Goal: Transaction & Acquisition: Register for event/course

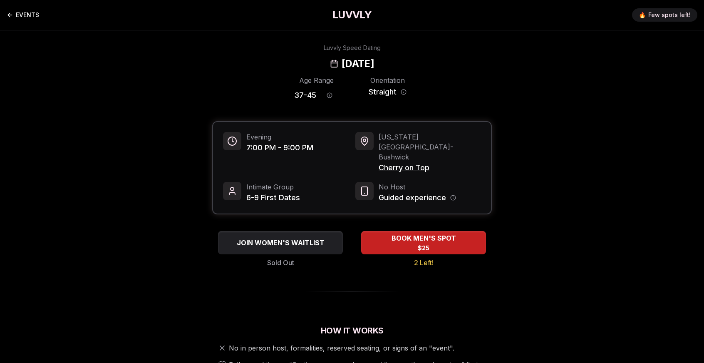
click at [24, 11] on link "EVENTS" at bounding box center [23, 15] width 32 height 17
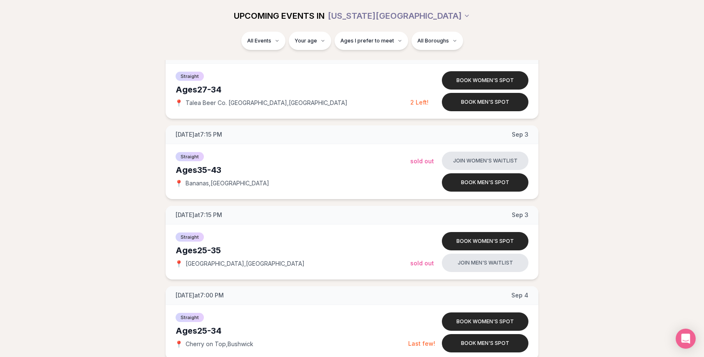
scroll to position [1082, 0]
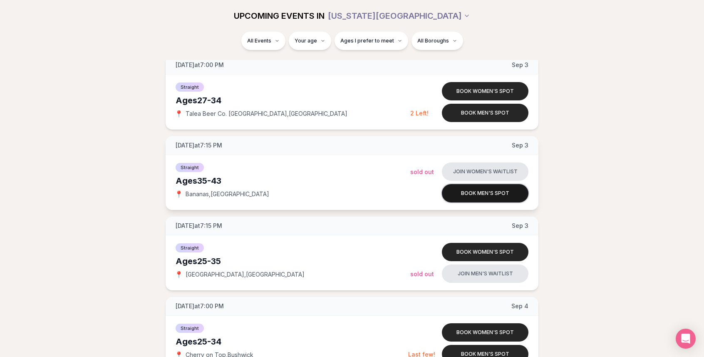
click at [489, 193] on button "Book men's spot" at bounding box center [485, 193] width 87 height 18
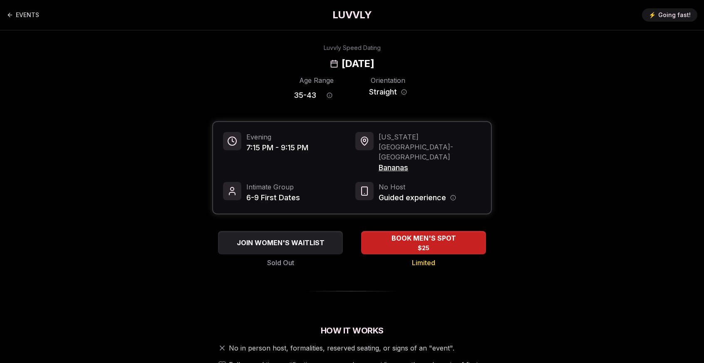
click at [395, 162] on span "Bananas" at bounding box center [430, 168] width 102 height 12
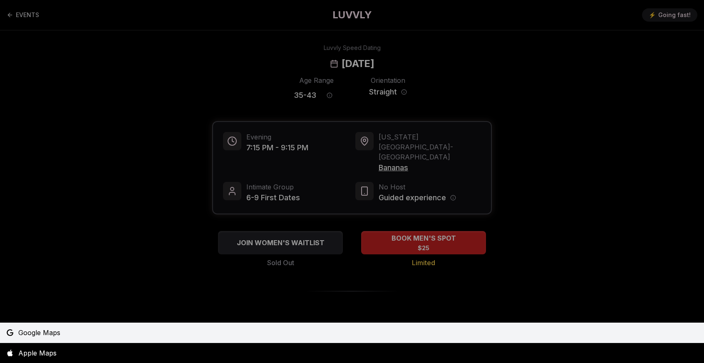
click at [42, 329] on span "Google Maps" at bounding box center [39, 332] width 42 height 10
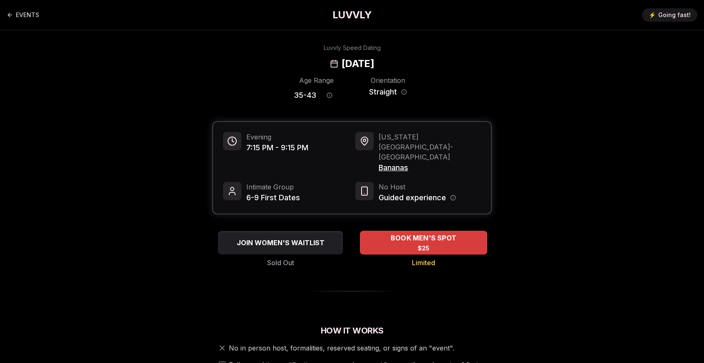
click at [419, 233] on span "BOOK MEN'S SPOT" at bounding box center [423, 238] width 69 height 10
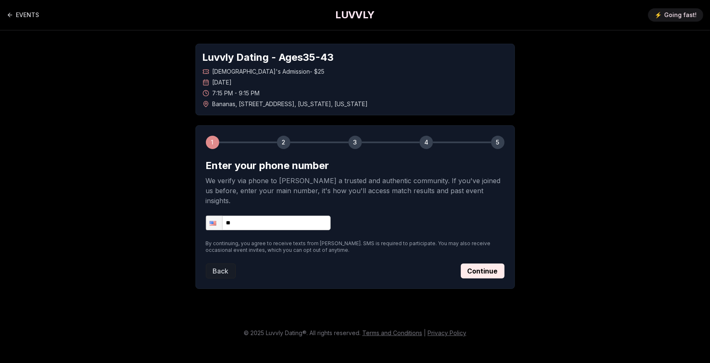
click at [270, 217] on input "**" at bounding box center [268, 222] width 125 height 15
type input "**********"
click at [480, 263] on button "Continue" at bounding box center [483, 270] width 44 height 15
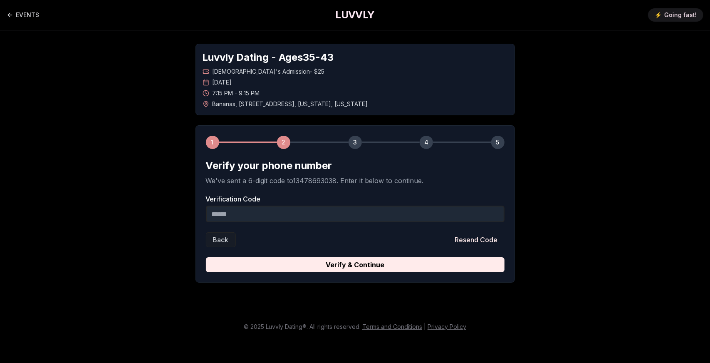
click at [300, 217] on input "Verification Code" at bounding box center [355, 214] width 299 height 17
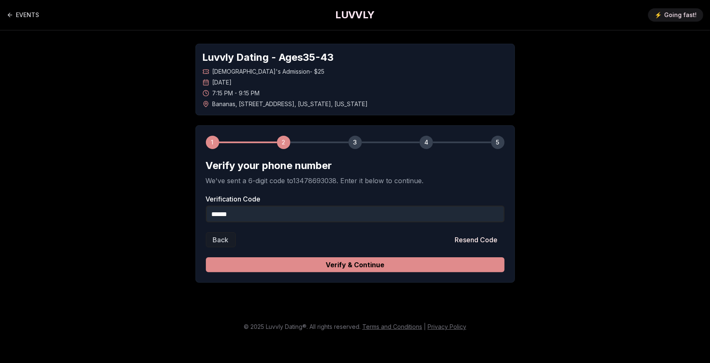
type input "******"
click at [364, 264] on button "Verify & Continue" at bounding box center [355, 264] width 299 height 15
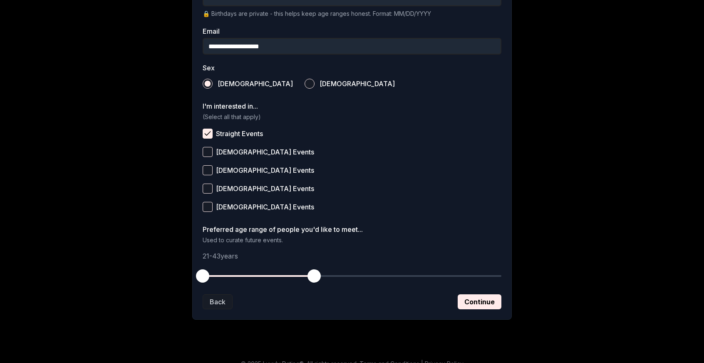
scroll to position [263, 0]
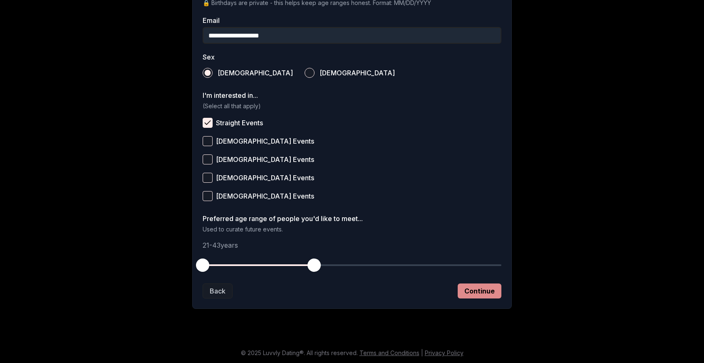
click at [477, 291] on button "Continue" at bounding box center [480, 290] width 44 height 15
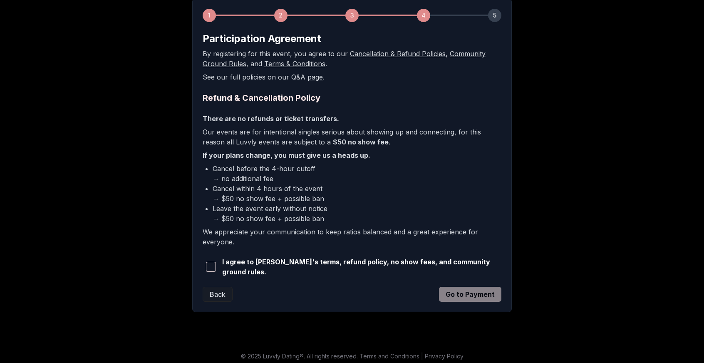
scroll to position [129, 0]
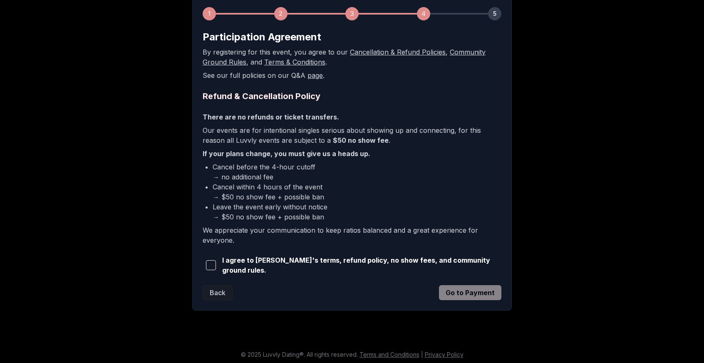
click at [210, 264] on span "button" at bounding box center [211, 265] width 10 height 10
click at [488, 289] on button "Go to Payment" at bounding box center [470, 292] width 62 height 15
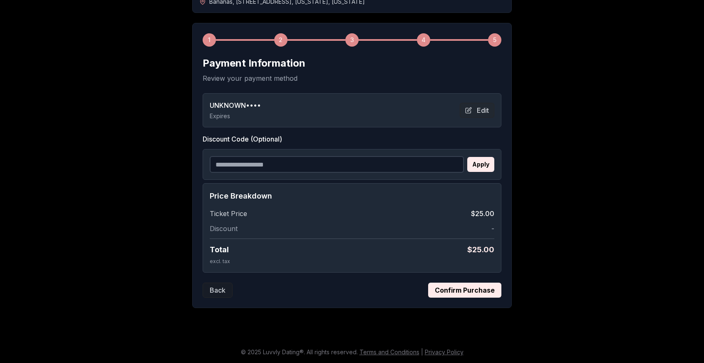
scroll to position [101, 0]
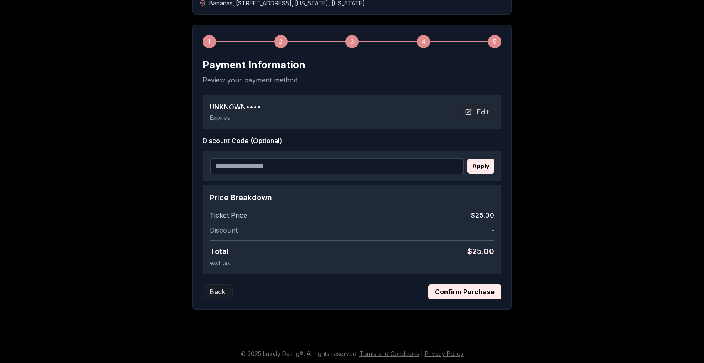
click at [365, 112] on div "UNKNOWN •••• Expires Edit" at bounding box center [352, 112] width 285 height 20
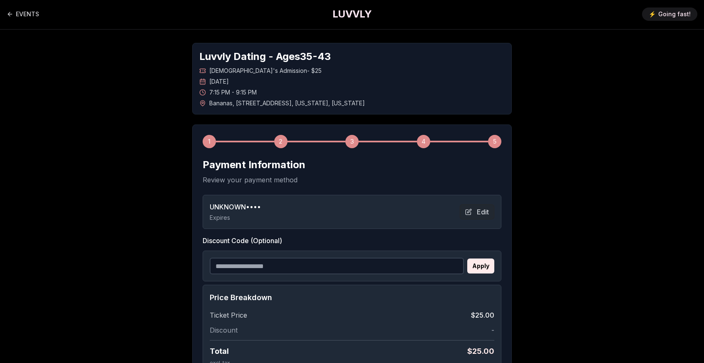
scroll to position [0, 0]
click at [468, 208] on button "Edit" at bounding box center [477, 212] width 35 height 15
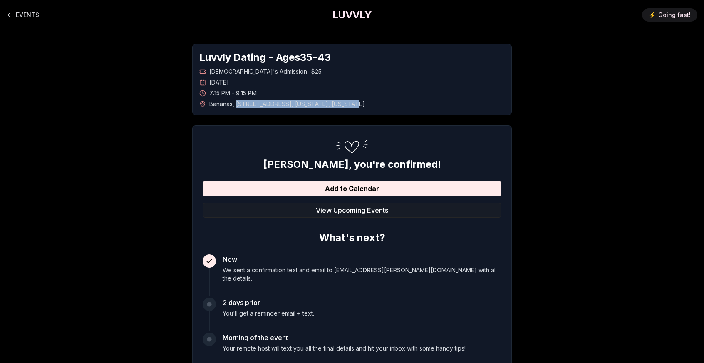
drag, startPoint x: 336, startPoint y: 103, endPoint x: 237, endPoint y: 105, distance: 98.6
click at [237, 105] on span "[GEOGRAPHIC_DATA] , [STREET_ADDRESS][US_STATE][US_STATE]" at bounding box center [287, 104] width 156 height 8
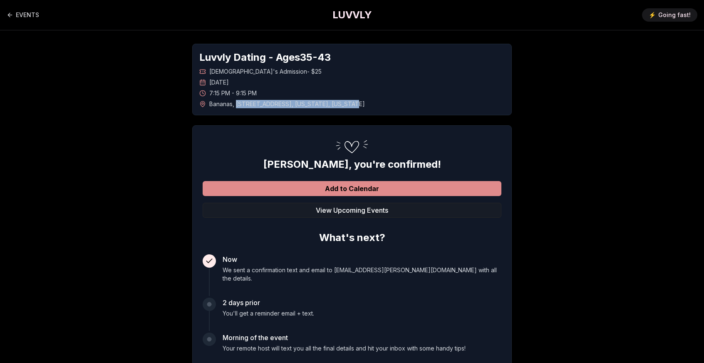
click at [353, 189] on button "Add to Calendar" at bounding box center [352, 188] width 299 height 15
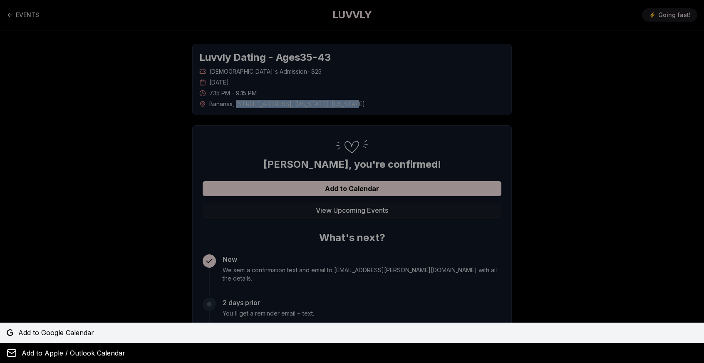
click at [67, 329] on span "Add to Google Calendar" at bounding box center [56, 332] width 76 height 10
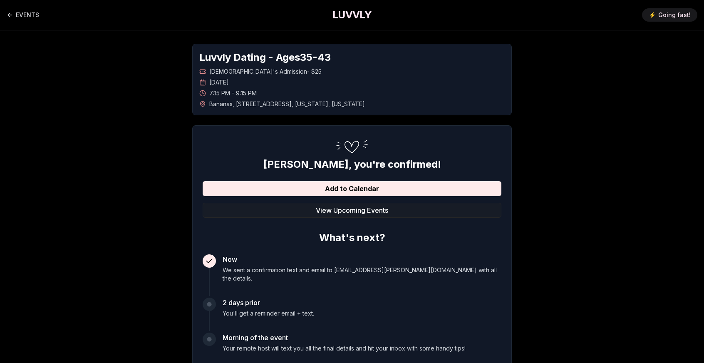
click at [127, 88] on div "Luvvly Dating - Ages 35 - 43 Straight Men's Admission - $25 Wednesday, Septembe…" at bounding box center [352, 230] width 582 height 401
click at [20, 12] on link "EVENTS" at bounding box center [23, 15] width 32 height 17
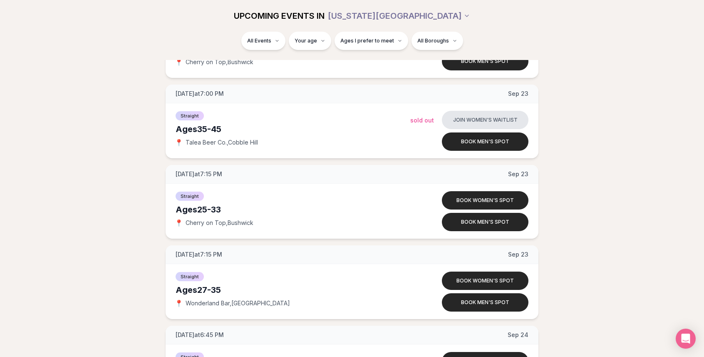
scroll to position [2579, 0]
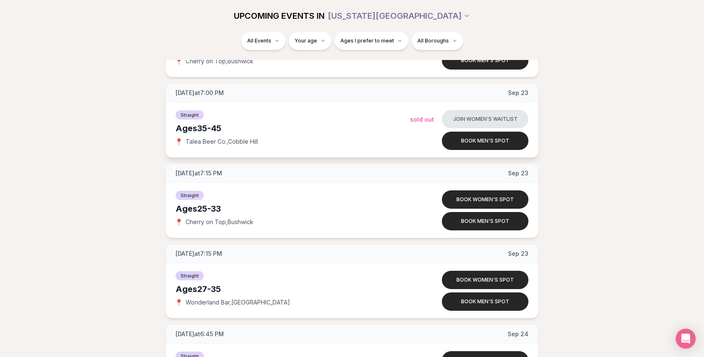
click at [196, 137] on span "Talea Beer Co. , Cobble Hill" at bounding box center [222, 141] width 72 height 8
click at [206, 137] on span "Talea Beer Co. , Cobble Hill" at bounding box center [222, 141] width 72 height 8
click at [459, 134] on button "Book men's spot" at bounding box center [485, 140] width 87 height 18
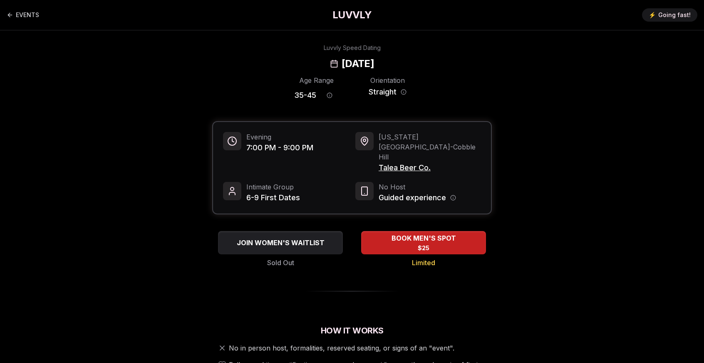
click at [406, 162] on span "Talea Beer Co." at bounding box center [430, 168] width 102 height 12
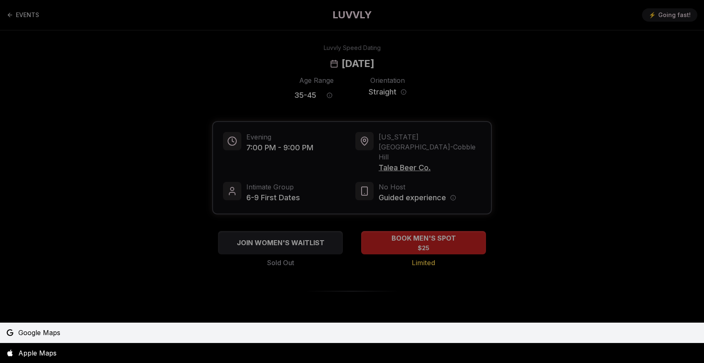
click at [32, 329] on span "Google Maps" at bounding box center [39, 332] width 42 height 10
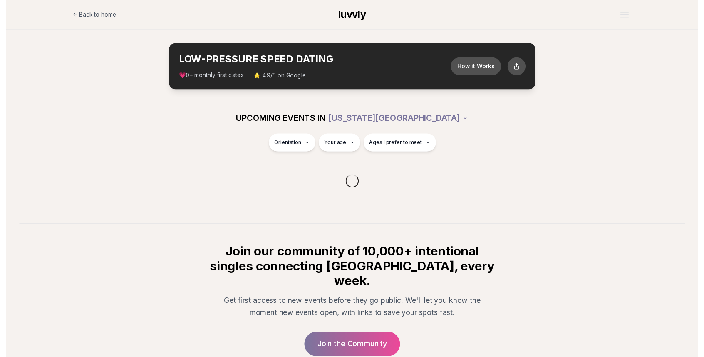
scroll to position [63, 0]
